Goal: Complete application form

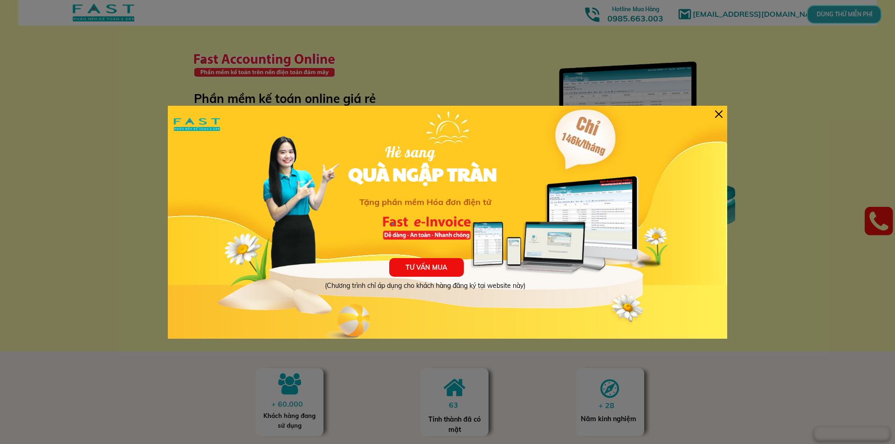
click at [713, 112] on div "TƯ VẤN MUA (Chương trình chỉ áp dụng cho khách hàng đăng ký tại website này) Hè…" at bounding box center [448, 222] width 560 height 233
click at [717, 111] on div at bounding box center [718, 114] width 7 height 7
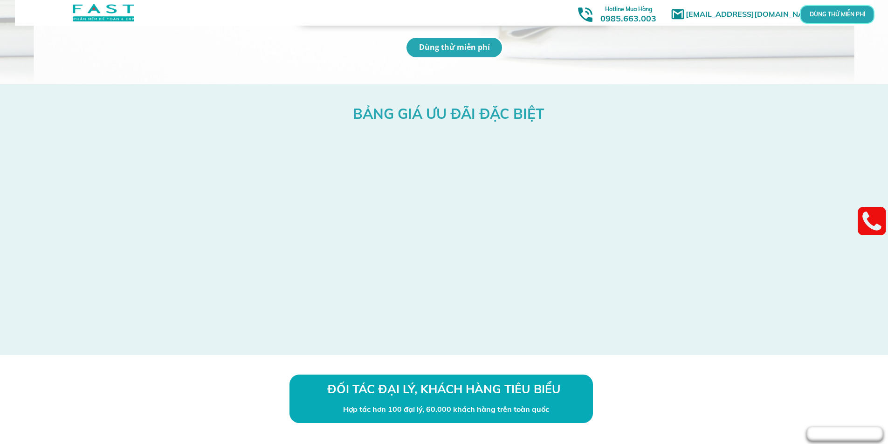
scroll to position [2378, 0]
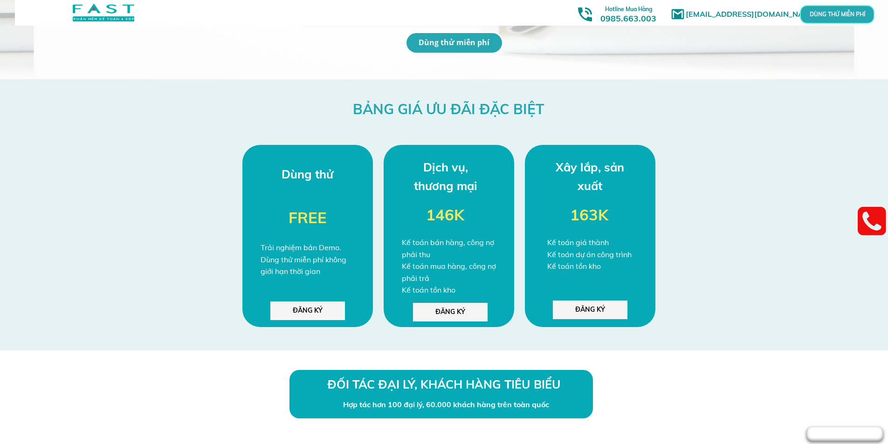
click at [285, 308] on p "ĐĂNG KÝ" at bounding box center [307, 311] width 75 height 19
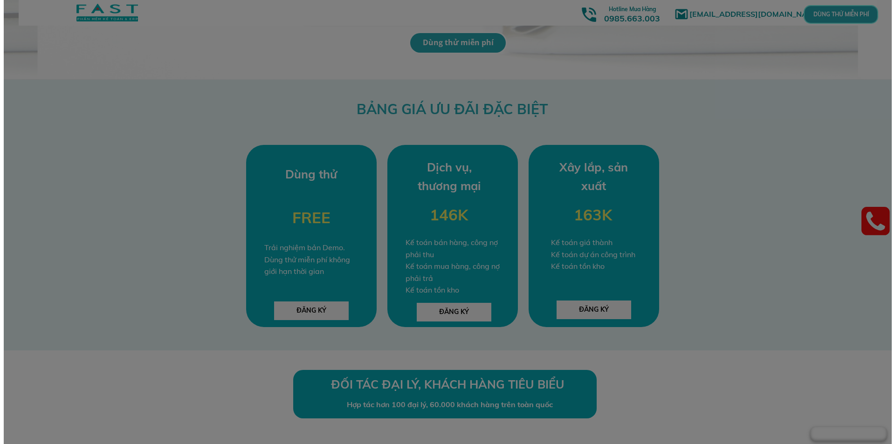
scroll to position [0, 0]
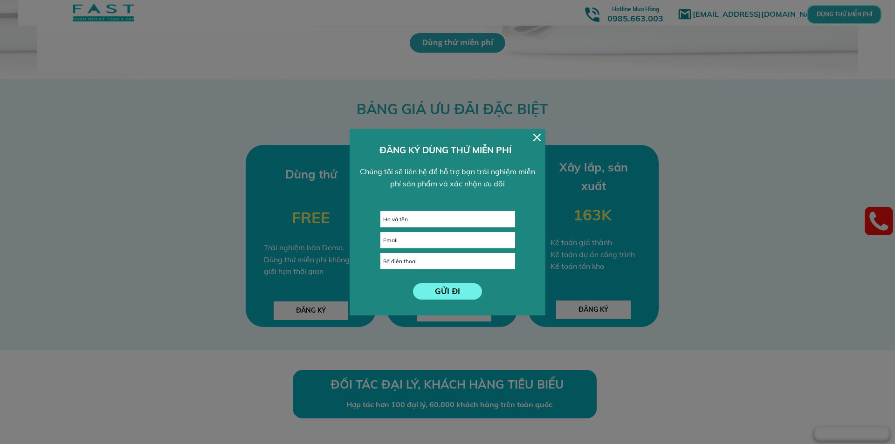
click at [435, 222] on input "text" at bounding box center [448, 219] width 134 height 15
type input "[PERSON_NAME]"
click at [412, 239] on input "email" at bounding box center [448, 240] width 134 height 15
type input "0"
type input "[EMAIL_ADDRESS][DOMAIN_NAME]"
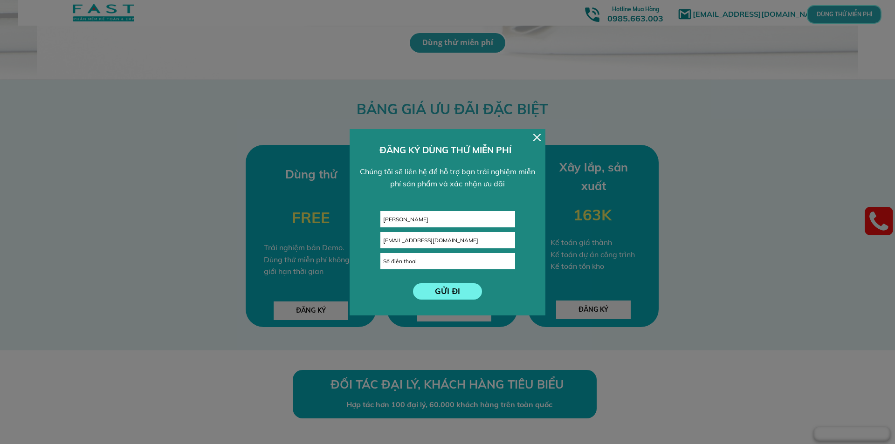
click at [415, 260] on input "tel" at bounding box center [448, 261] width 134 height 15
type input "0902260209"
click at [436, 290] on p "GỬI ĐI" at bounding box center [447, 292] width 69 height 16
